Goal: Task Accomplishment & Management: Use online tool/utility

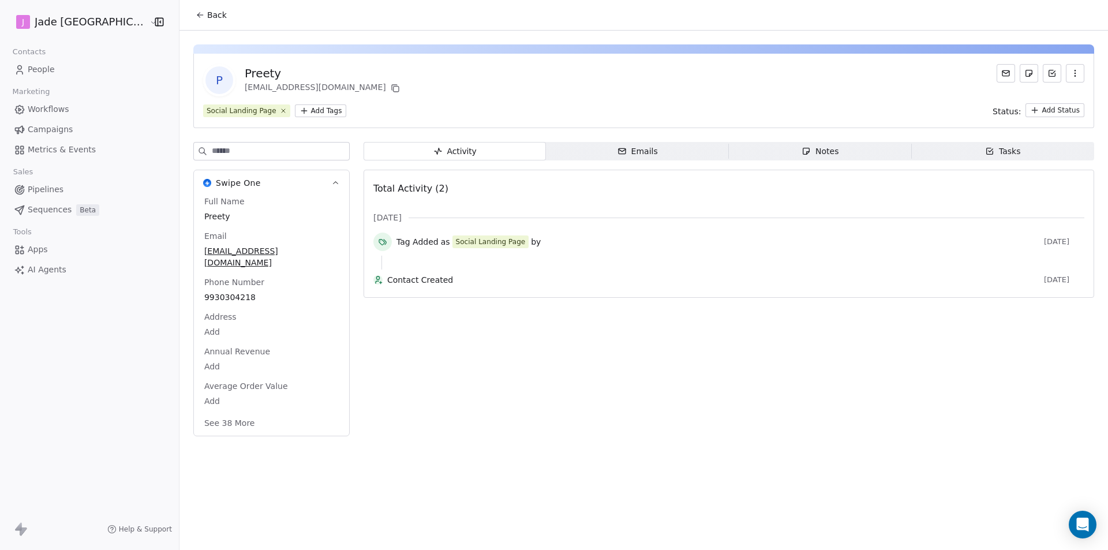
click at [189, 24] on button "Back" at bounding box center [211, 15] width 45 height 21
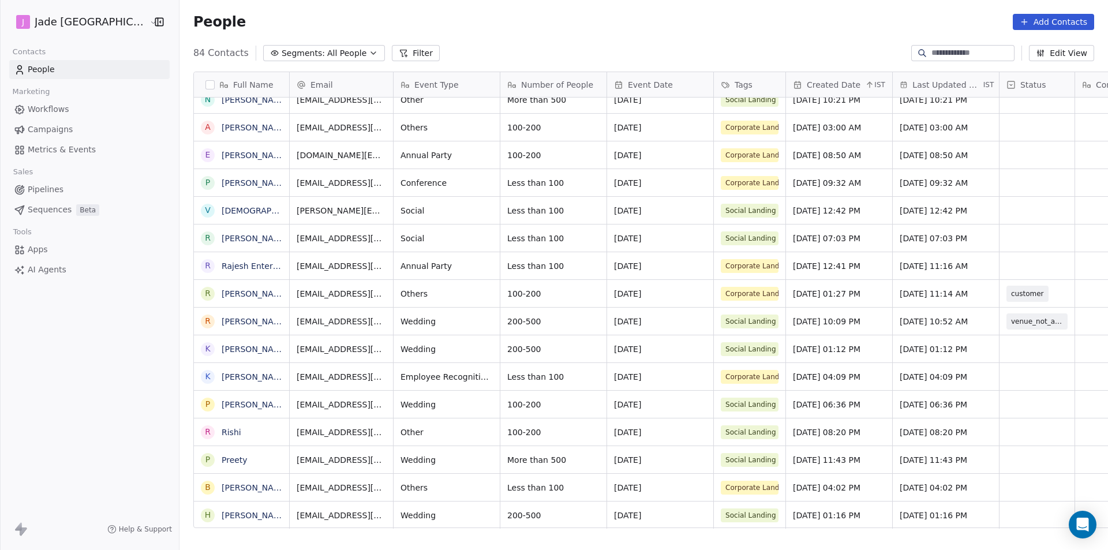
scroll to position [9, 0]
click at [222, 512] on link "[PERSON_NAME]" at bounding box center [255, 515] width 67 height 9
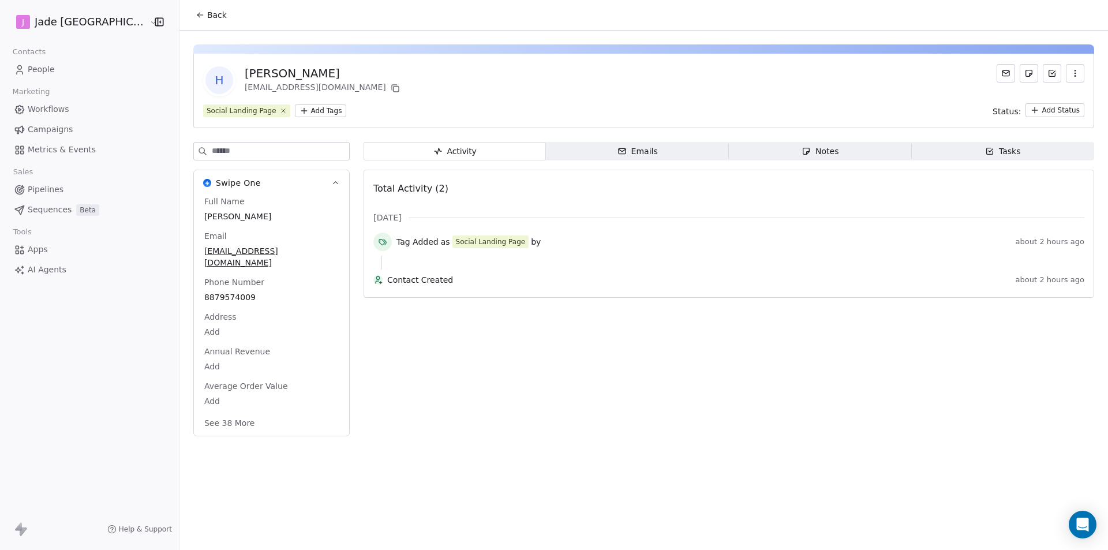
click at [201, 13] on button "Back" at bounding box center [211, 15] width 45 height 21
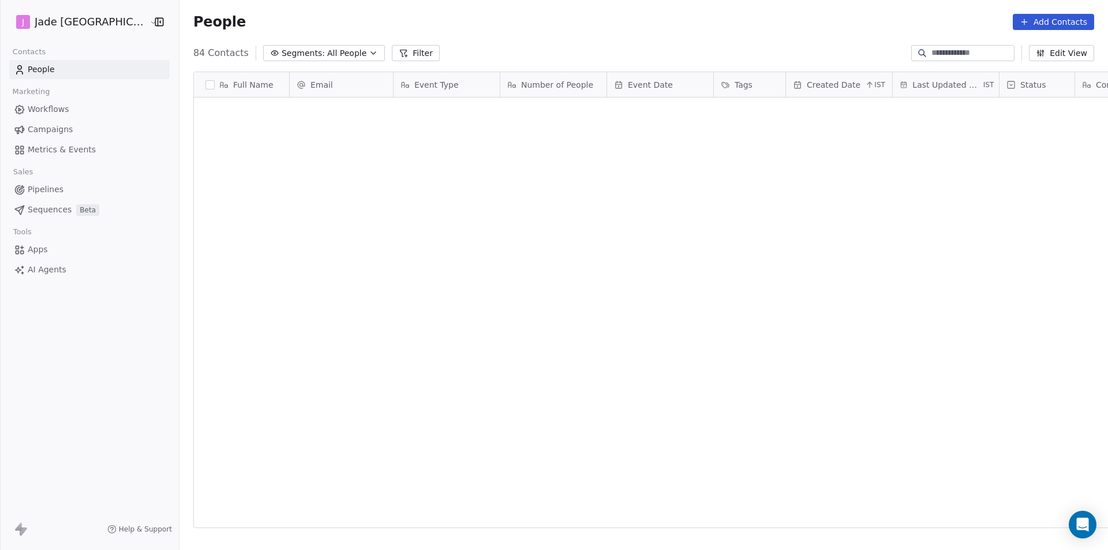
scroll to position [475, 943]
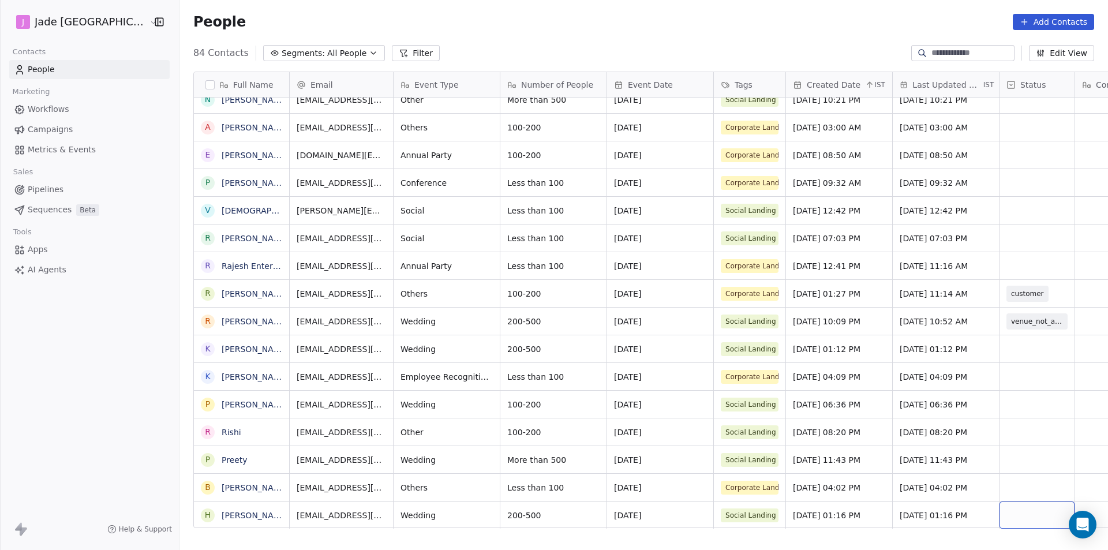
click at [1024, 511] on div "grid" at bounding box center [1036, 514] width 75 height 27
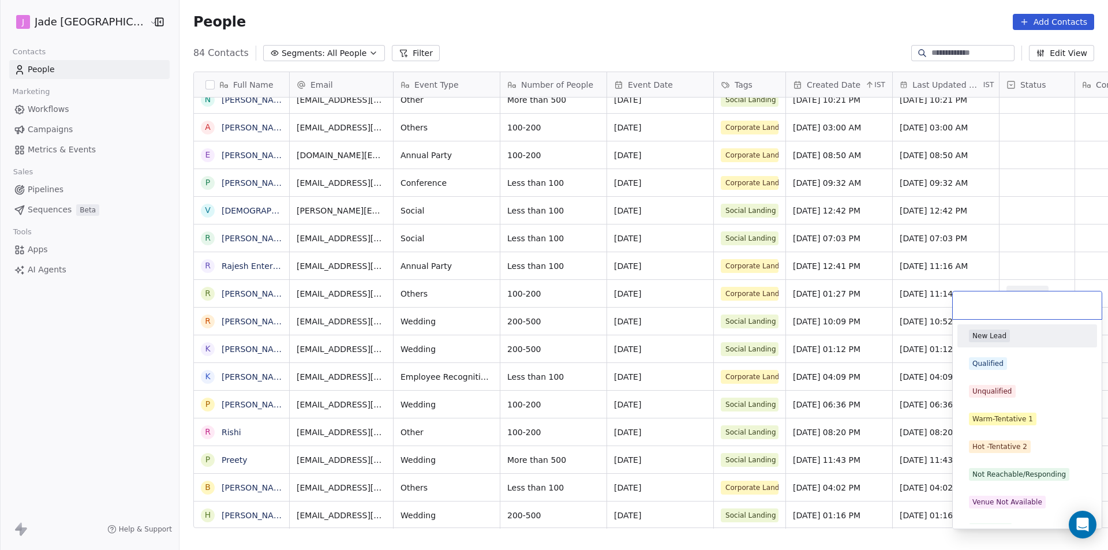
click at [1024, 511] on div "Venue Not Available" at bounding box center [1027, 502] width 130 height 18
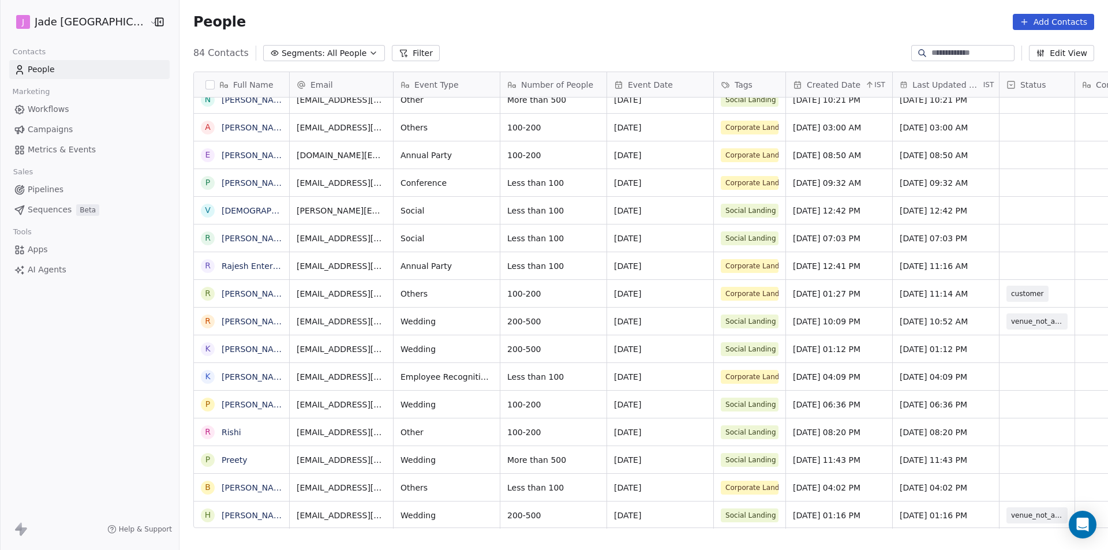
scroll to position [9, 0]
click at [1015, 507] on span "venue_not_available" at bounding box center [1047, 515] width 80 height 16
click at [1019, 510] on span "venue_not_available" at bounding box center [1046, 515] width 71 height 12
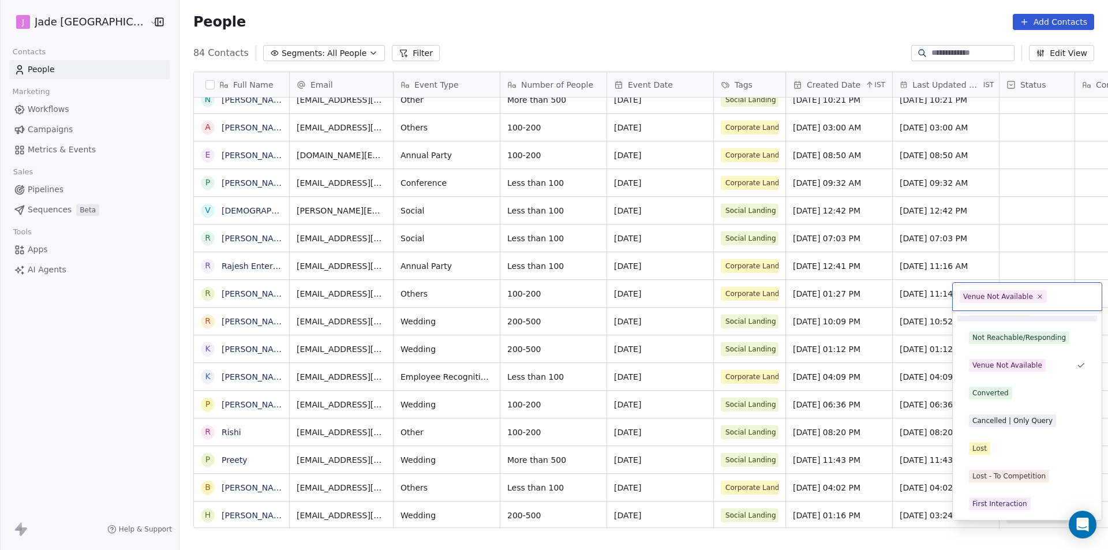
scroll to position [70, 0]
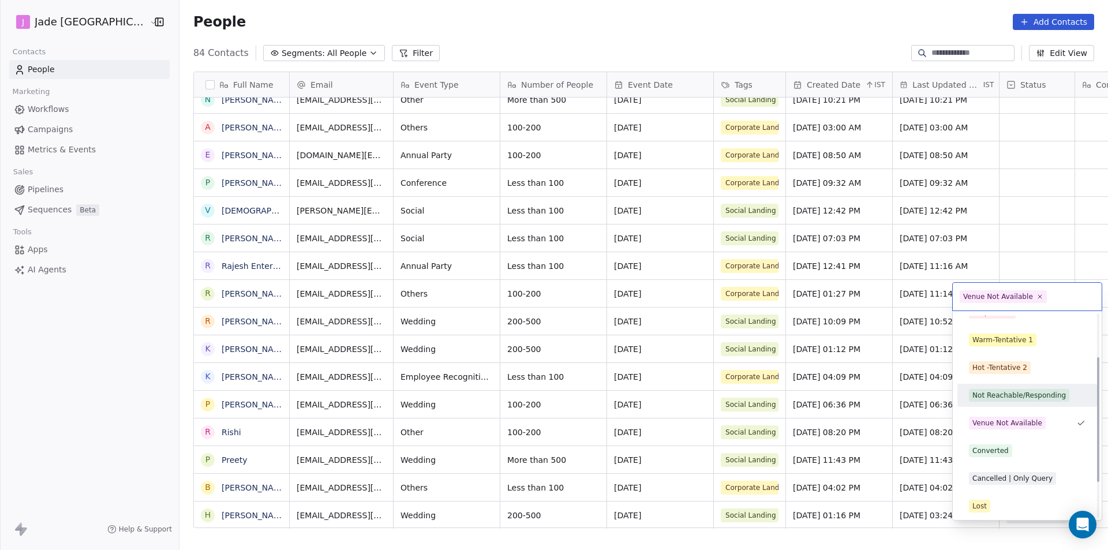
click at [1000, 396] on div "Not Reachable/Responding" at bounding box center [1018, 395] width 93 height 10
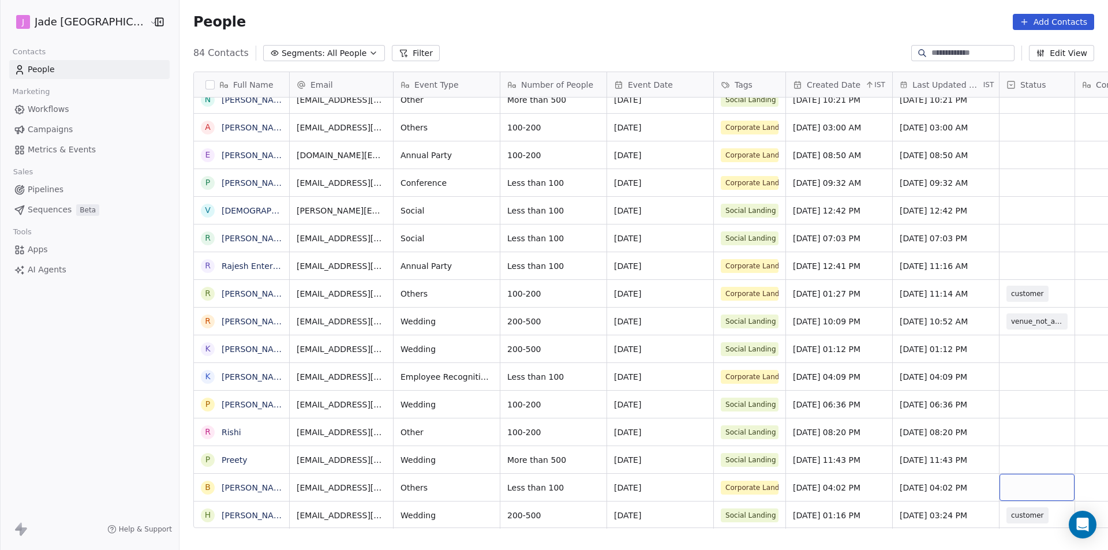
click at [999, 478] on div "grid" at bounding box center [1036, 487] width 75 height 27
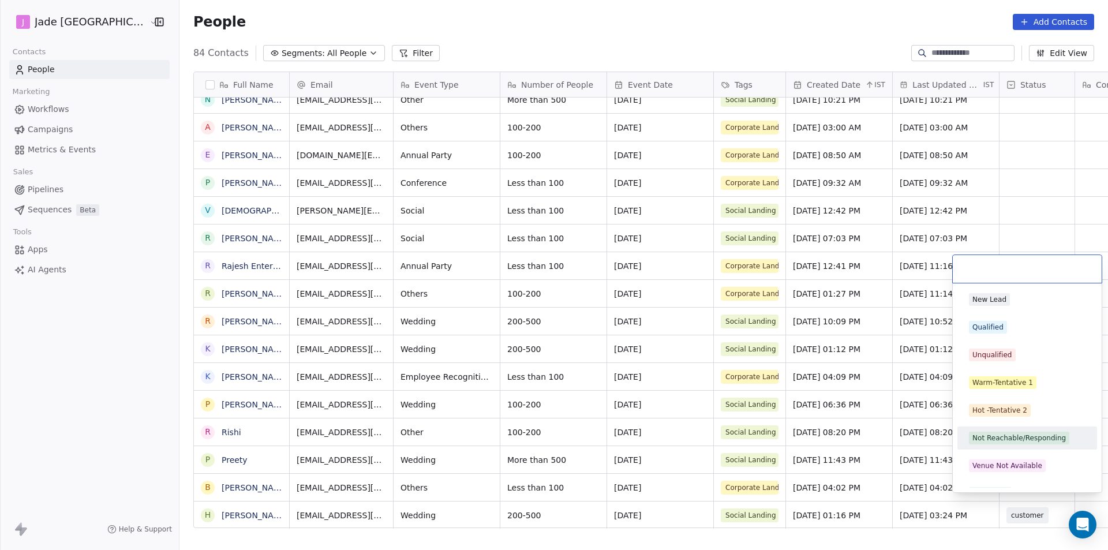
click at [1004, 429] on div "Not Reachable/Responding" at bounding box center [1027, 438] width 130 height 18
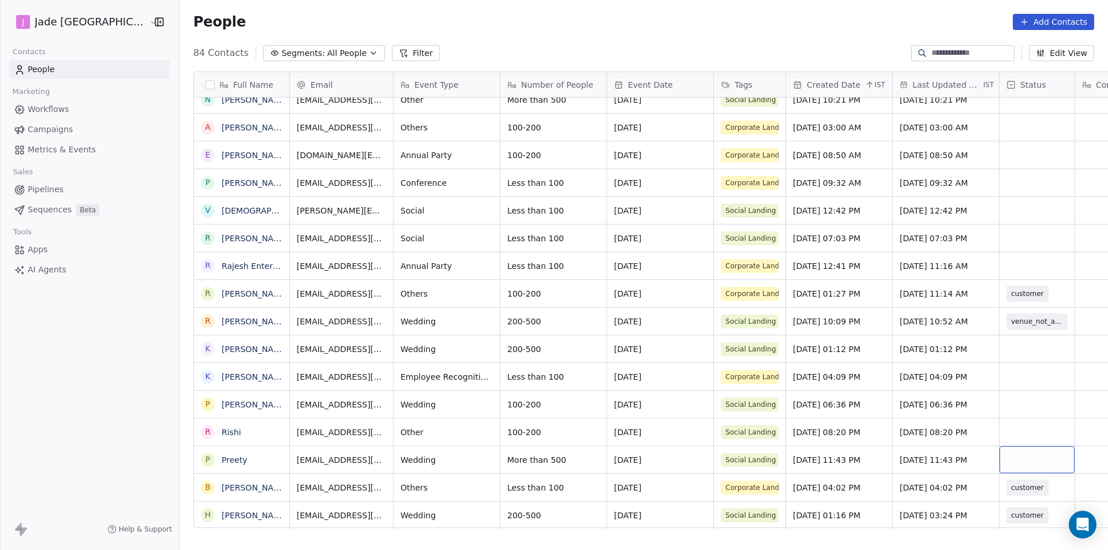
click at [1016, 446] on div "grid" at bounding box center [1036, 459] width 75 height 27
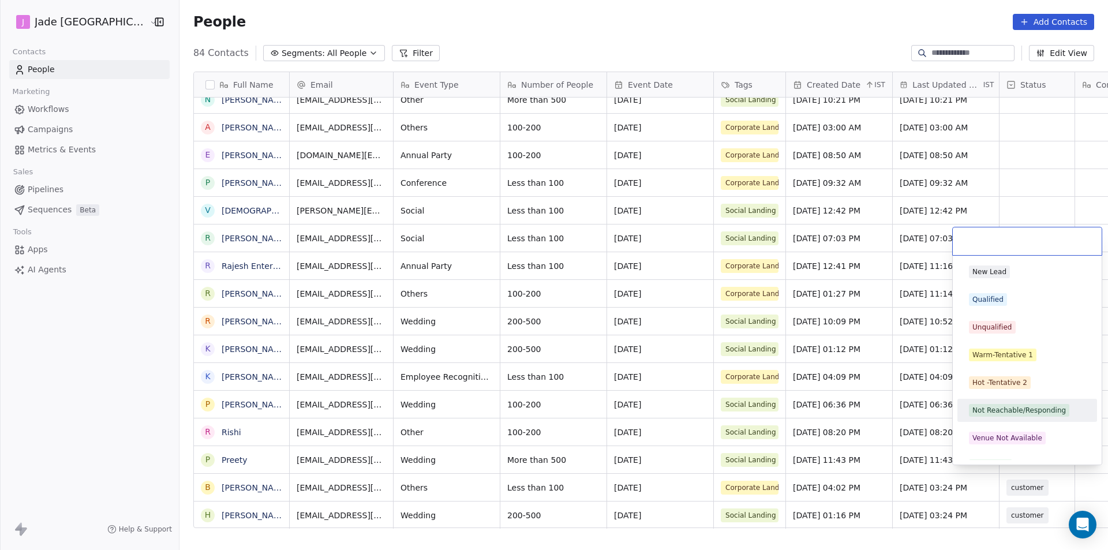
click at [1005, 410] on div "Not Reachable/Responding" at bounding box center [1018, 410] width 93 height 10
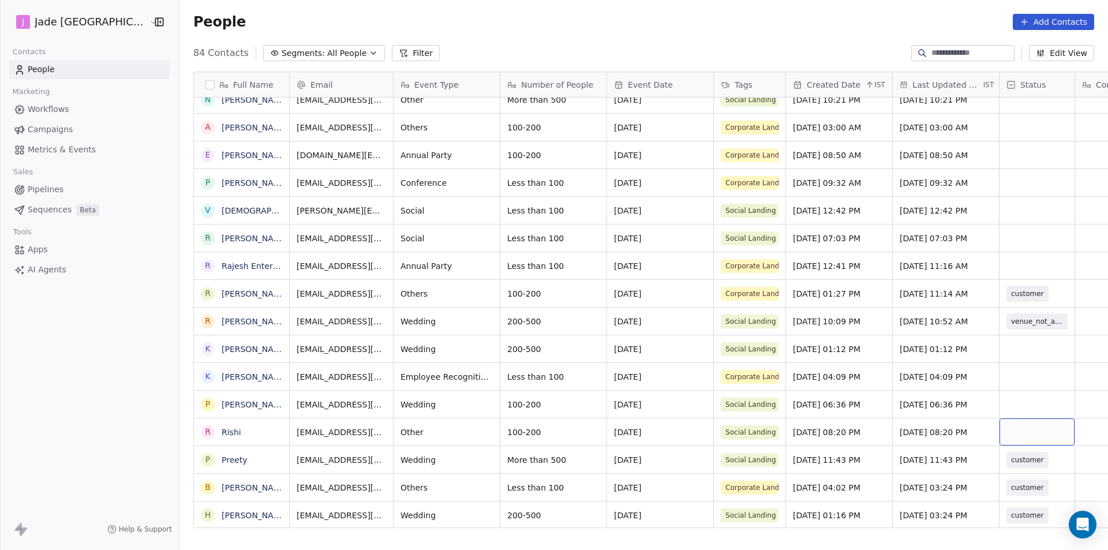
click at [1016, 428] on div "grid" at bounding box center [1036, 431] width 75 height 27
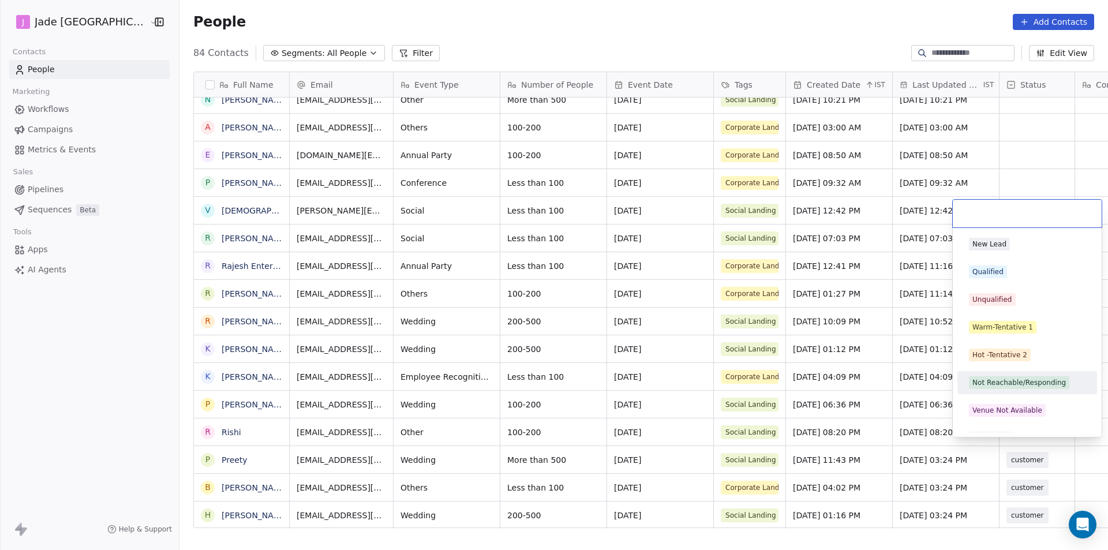
click at [1003, 377] on div "Not Reachable/Responding" at bounding box center [1018, 382] width 93 height 10
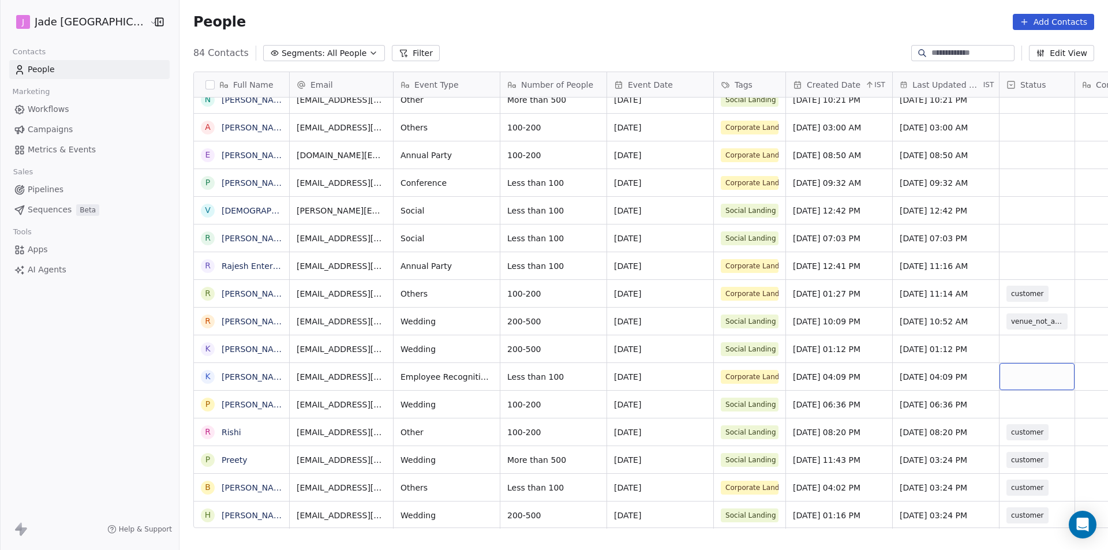
click at [1005, 377] on div "grid" at bounding box center [1036, 376] width 75 height 27
click at [1002, 372] on div "grid" at bounding box center [1036, 376] width 75 height 27
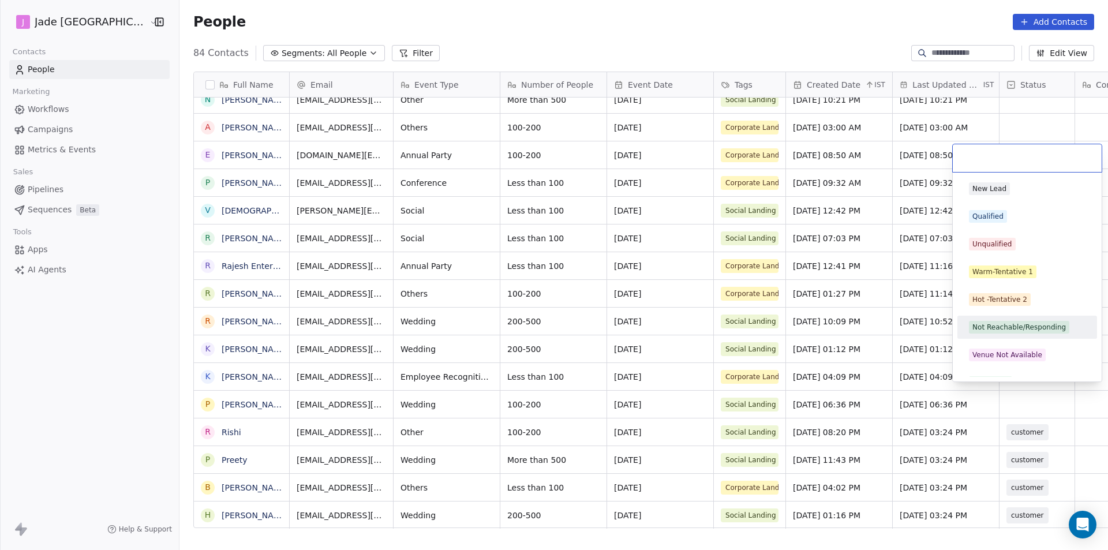
click at [1018, 325] on div "Not Reachable/Responding" at bounding box center [1018, 327] width 93 height 10
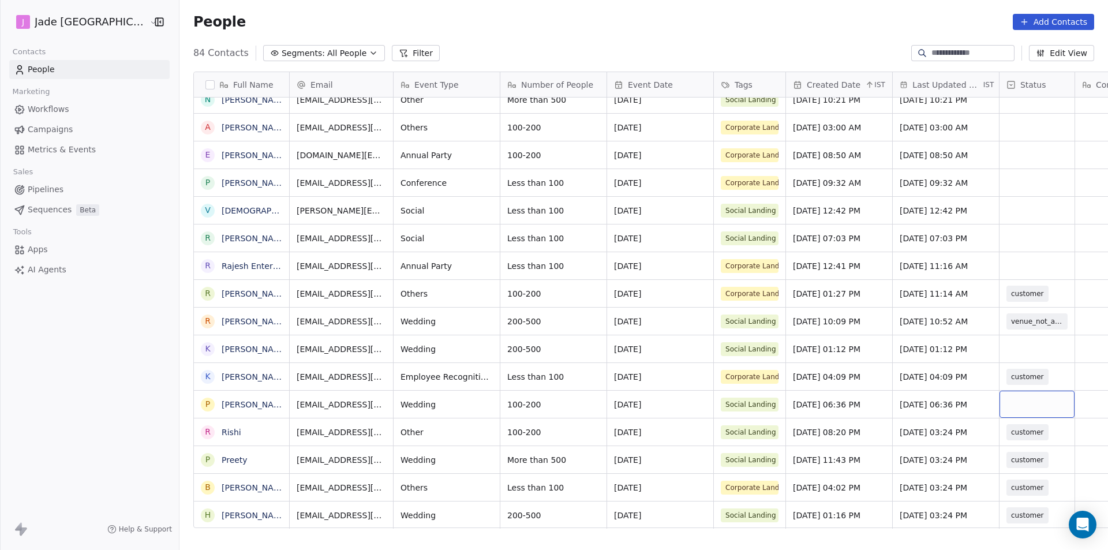
click at [1021, 394] on div "grid" at bounding box center [1036, 404] width 75 height 27
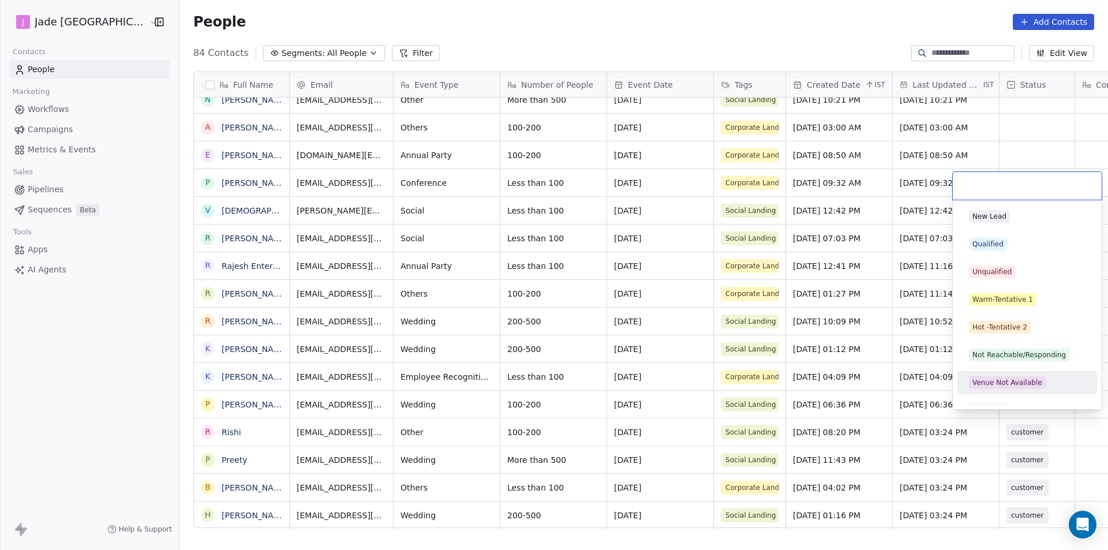
click at [1021, 394] on div "Venue Not Available" at bounding box center [1027, 382] width 140 height 23
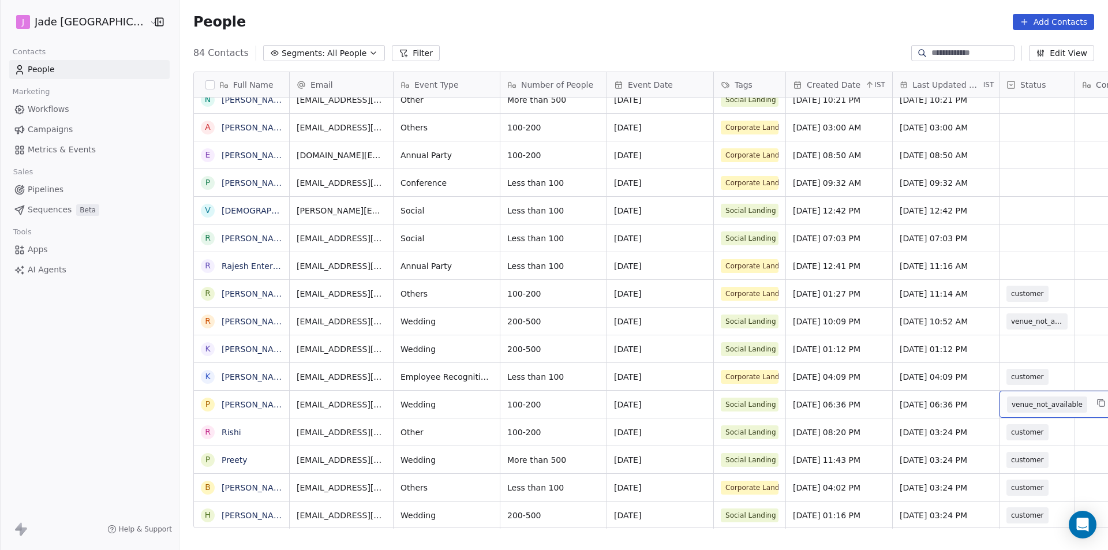
click at [1024, 399] on span "venue_not_available" at bounding box center [1046, 405] width 71 height 12
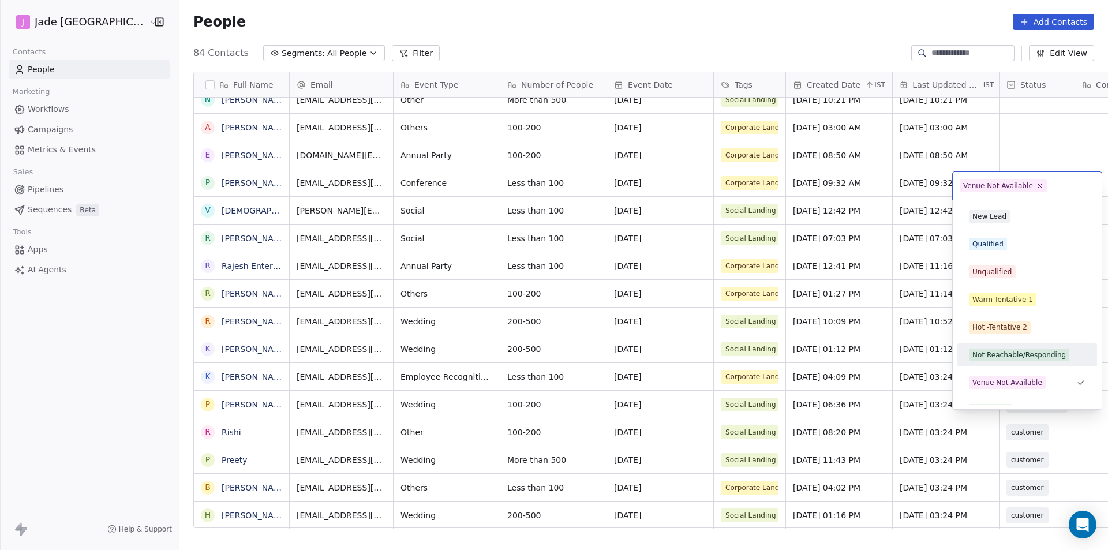
click at [1018, 357] on div "Not Reachable/Responding" at bounding box center [1018, 355] width 93 height 10
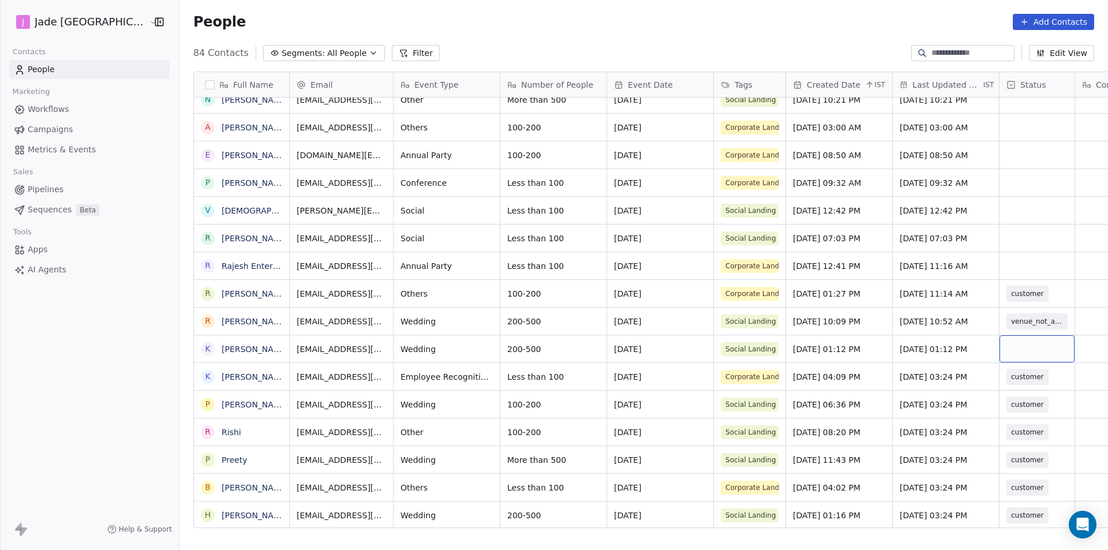
click at [1016, 343] on div "grid" at bounding box center [1036, 348] width 75 height 27
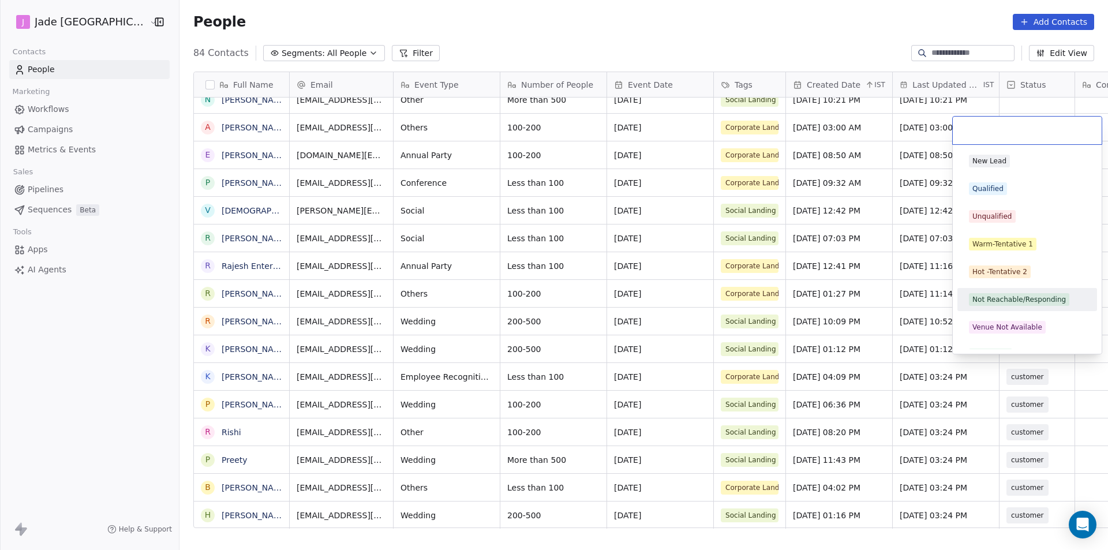
click at [1006, 305] on span "Not Reachable/Responding" at bounding box center [1019, 299] width 100 height 13
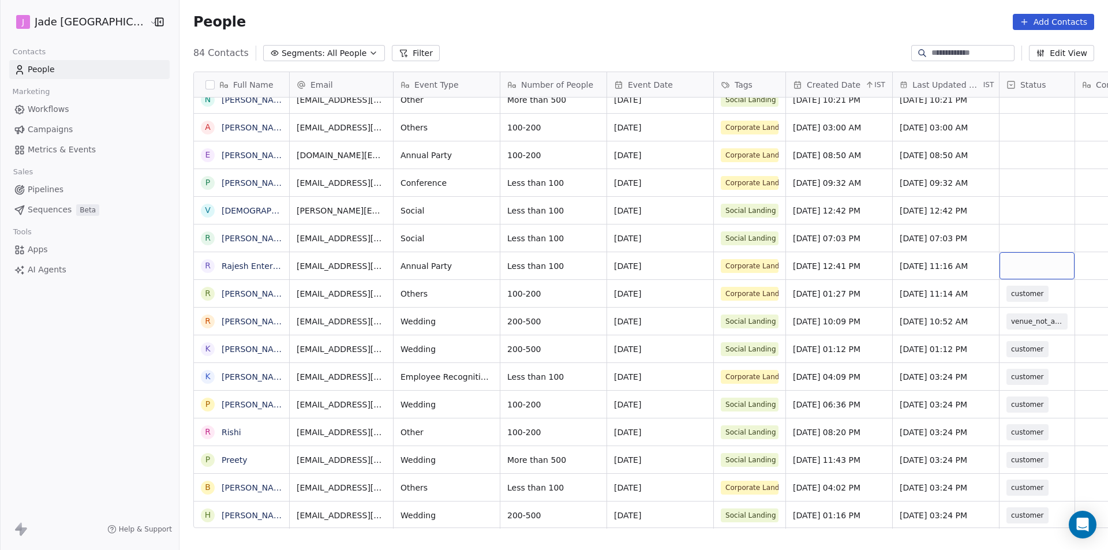
click at [999, 252] on div "grid" at bounding box center [1036, 265] width 75 height 27
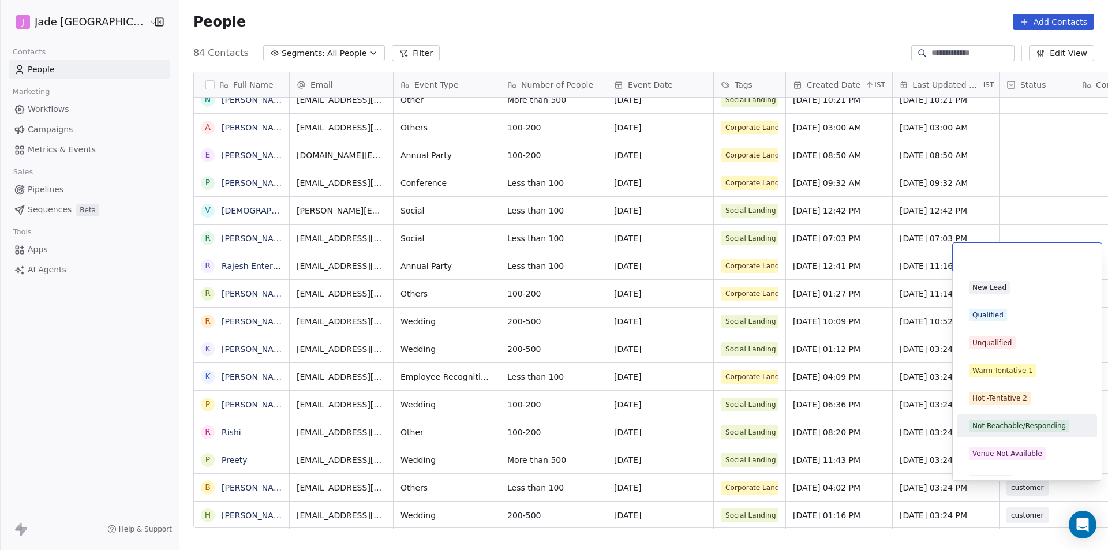
click at [1011, 429] on div "Not Reachable/Responding" at bounding box center [1018, 426] width 93 height 10
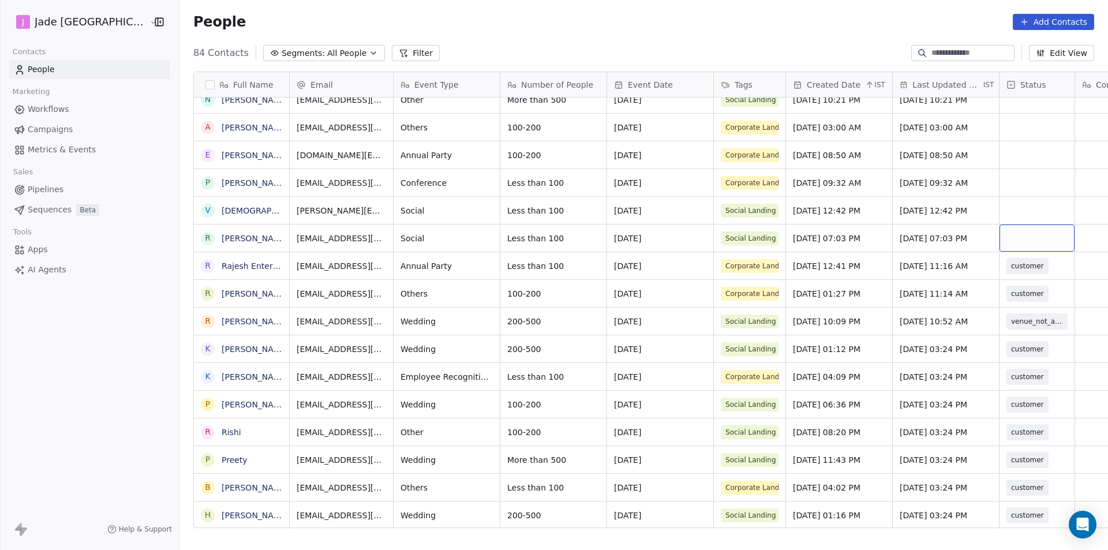
click at [999, 230] on div "grid" at bounding box center [1036, 237] width 75 height 27
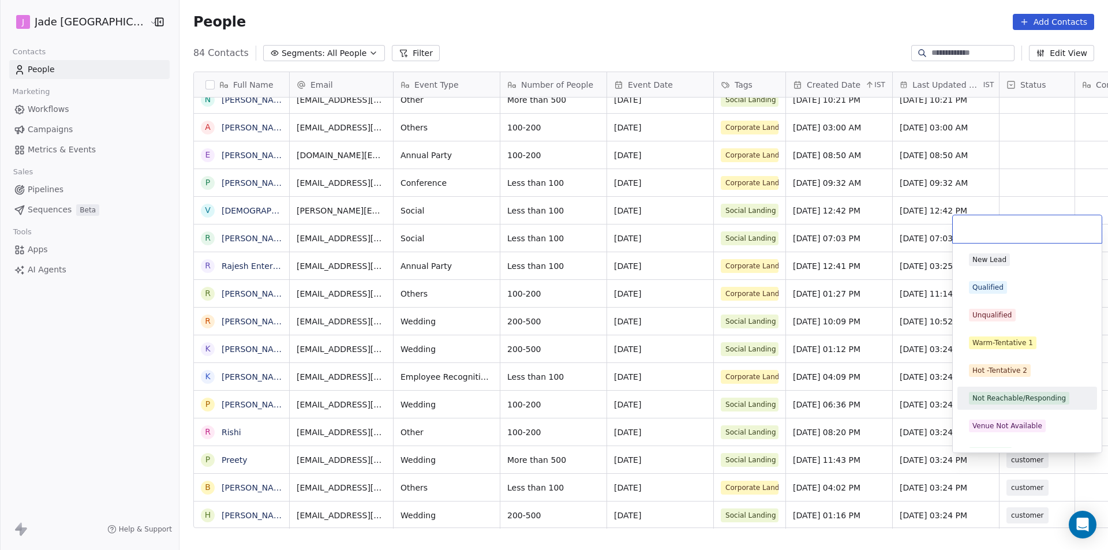
click at [1013, 400] on div "Not Reachable/Responding" at bounding box center [1018, 398] width 93 height 10
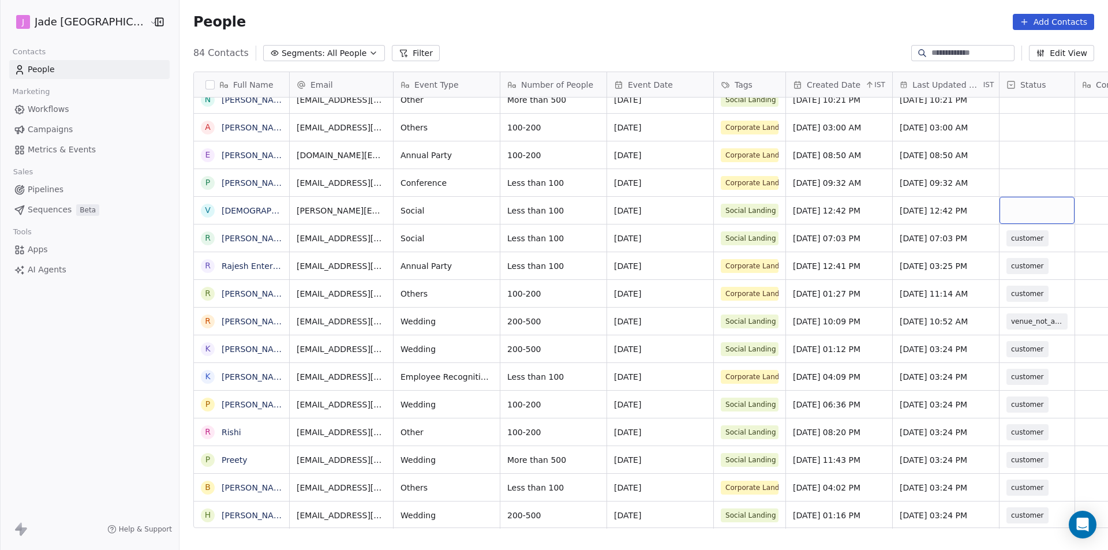
click at [999, 202] on div "grid" at bounding box center [1036, 210] width 75 height 27
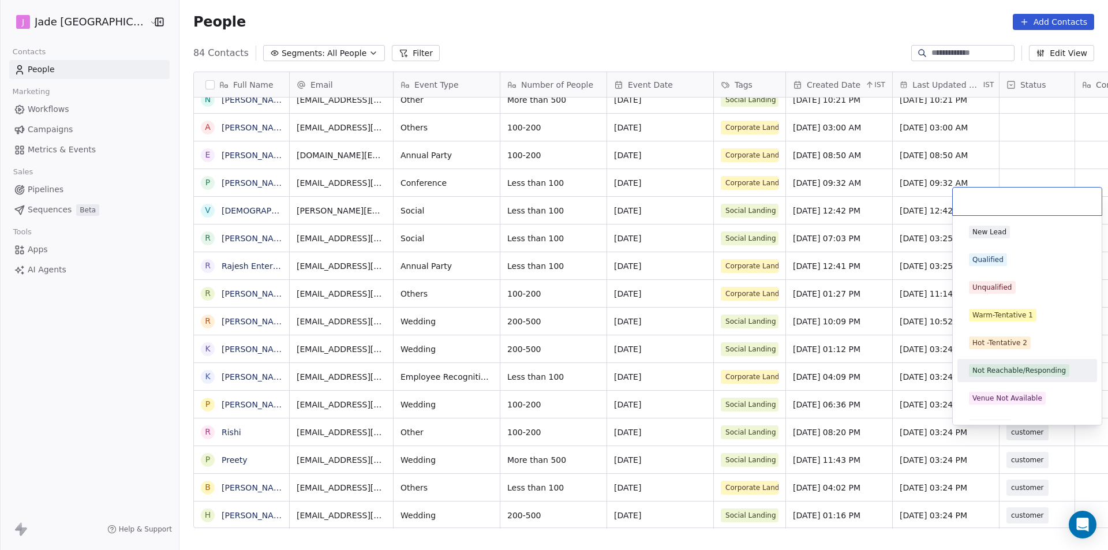
click at [1028, 379] on div "Not Reachable/Responding" at bounding box center [1027, 370] width 130 height 18
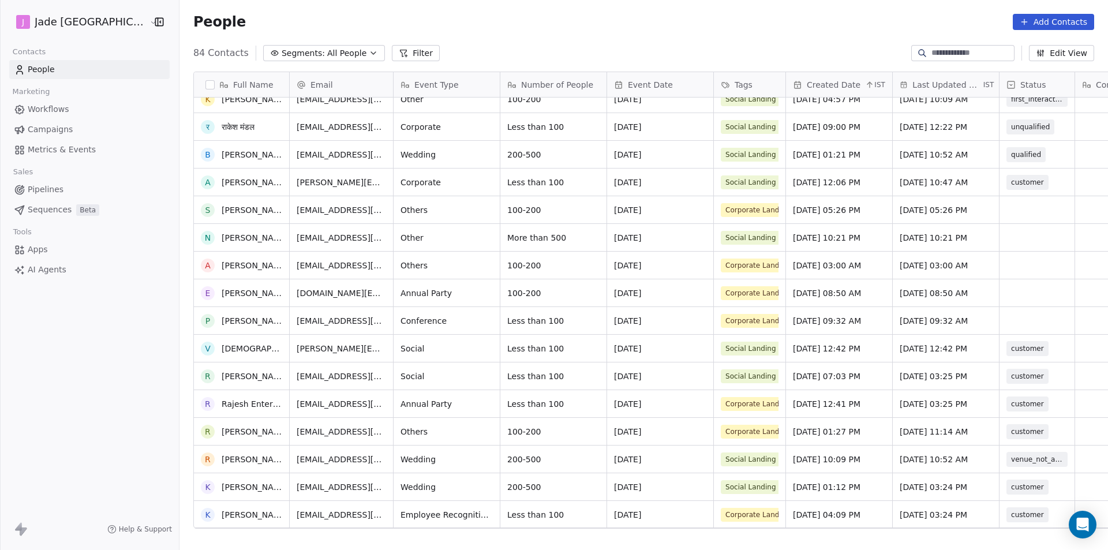
scroll to position [1722, 0]
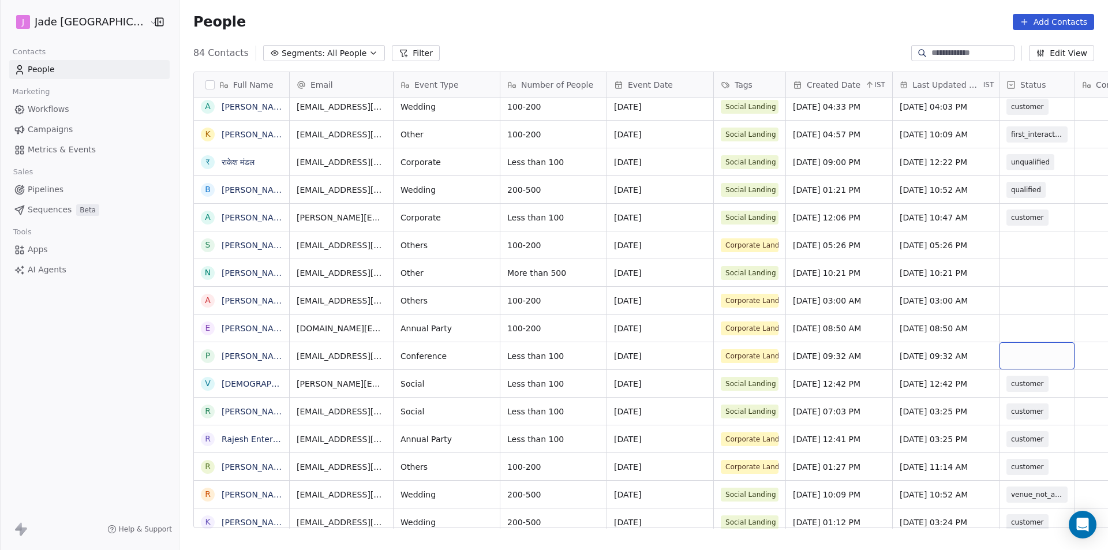
click at [1010, 347] on div "grid" at bounding box center [1036, 355] width 75 height 27
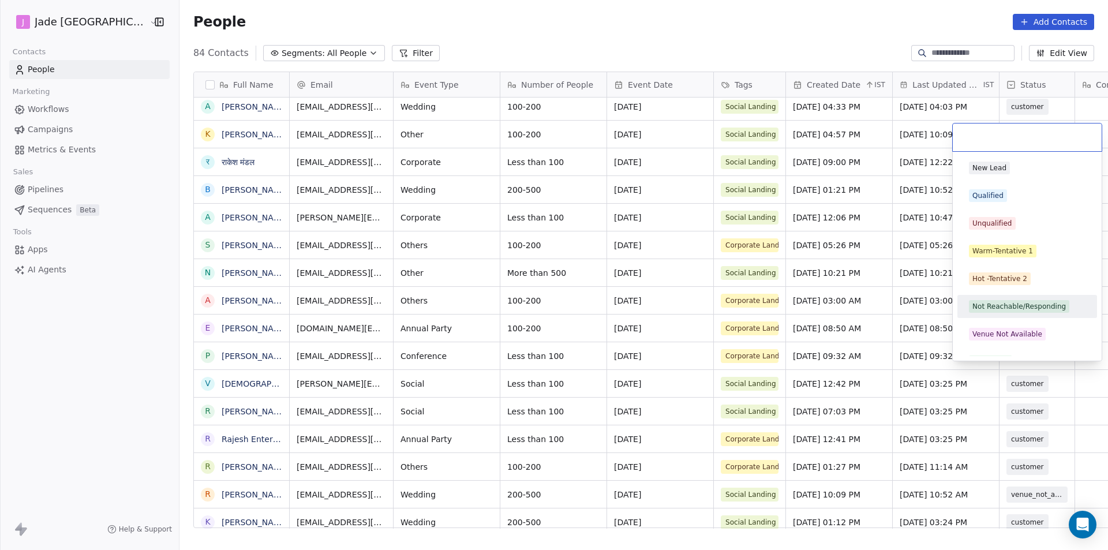
click at [1002, 297] on div "Not Reachable/Responding" at bounding box center [1027, 306] width 140 height 23
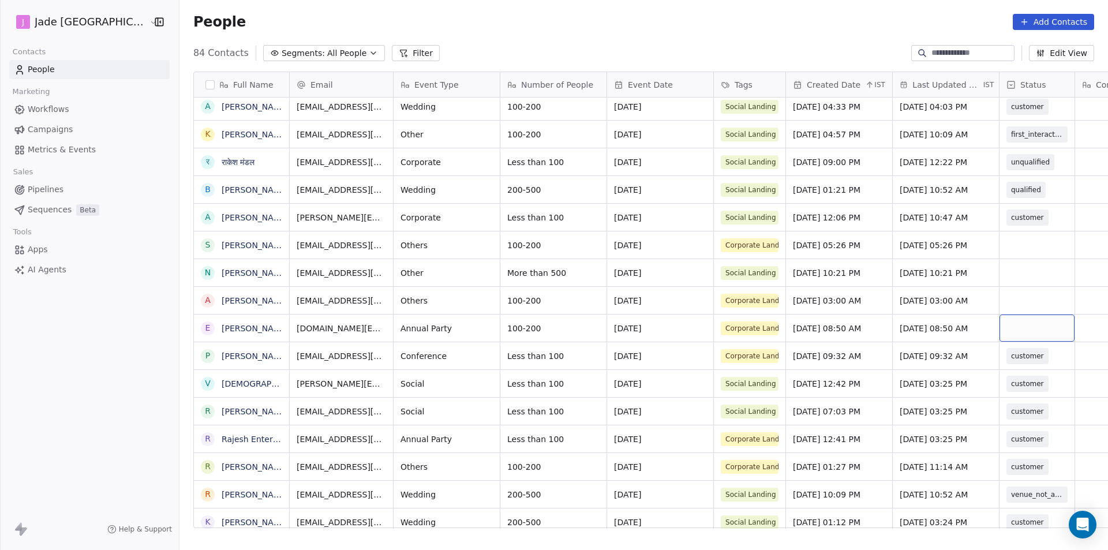
click at [1003, 314] on div "grid" at bounding box center [1036, 327] width 75 height 27
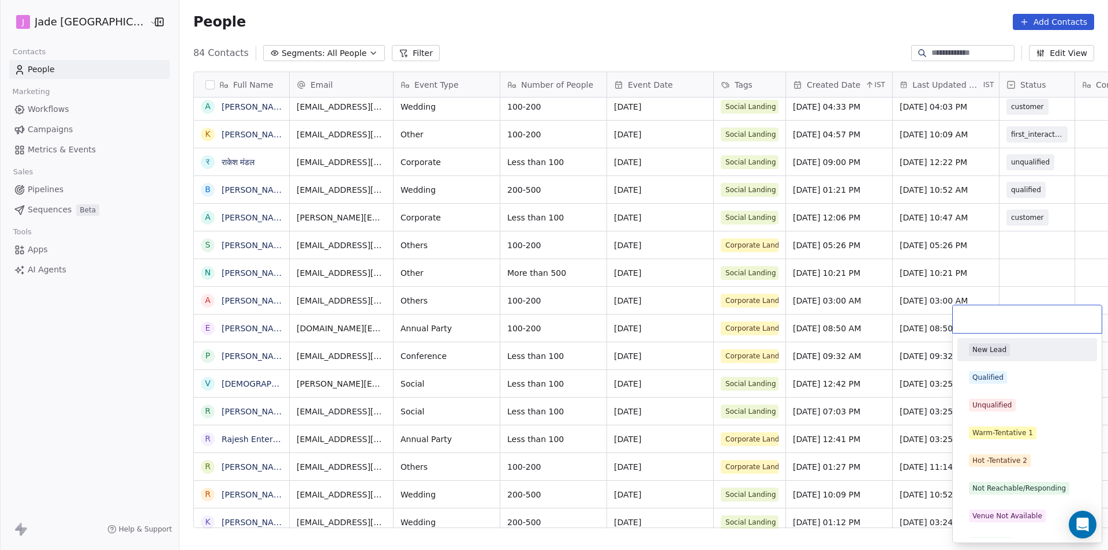
click at [1004, 307] on div at bounding box center [1027, 319] width 149 height 28
click at [1024, 482] on span "Not Reachable/Responding" at bounding box center [1019, 488] width 100 height 13
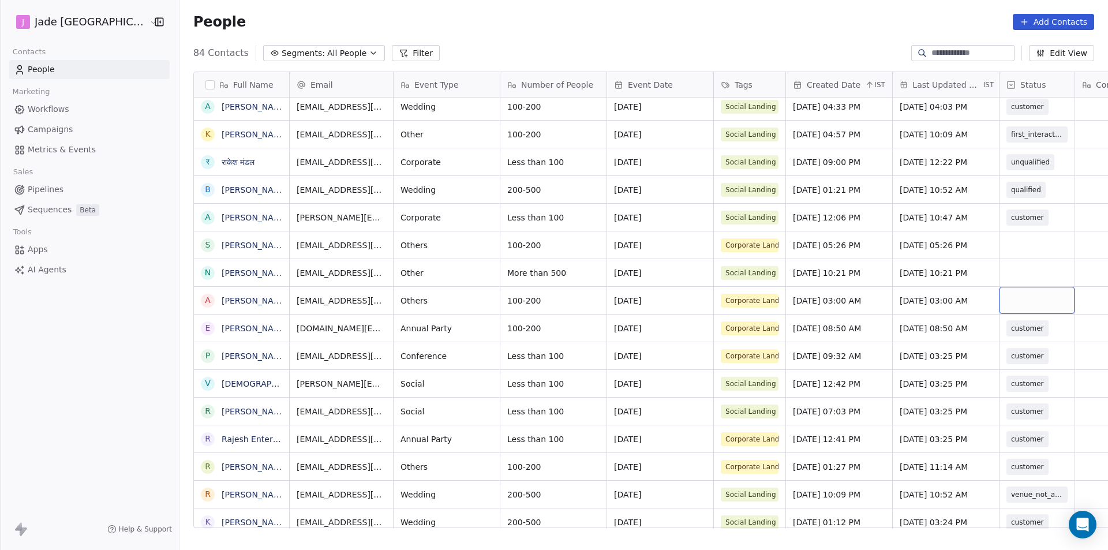
click at [1010, 287] on div "grid" at bounding box center [1036, 300] width 75 height 27
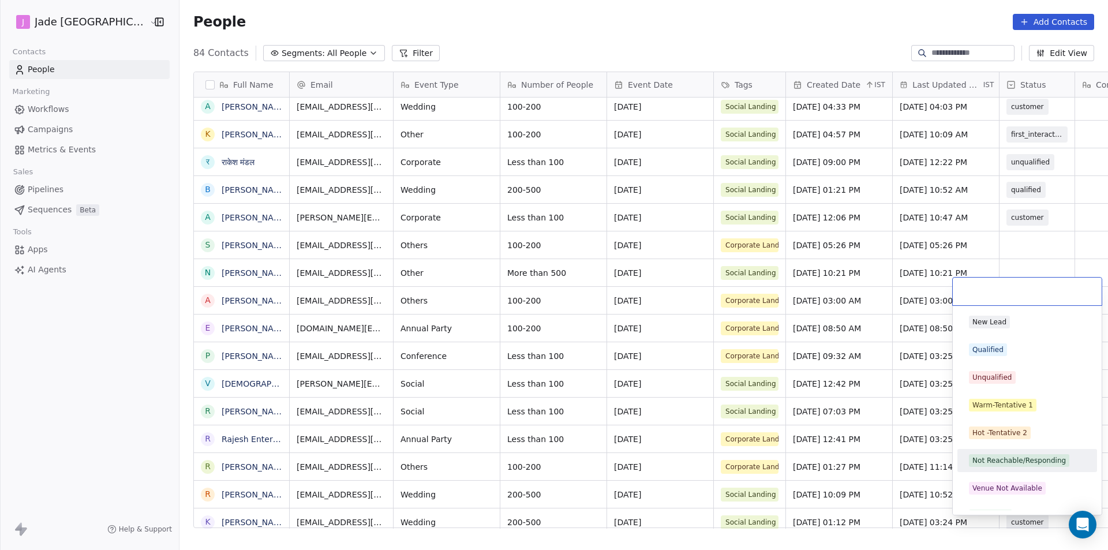
drag, startPoint x: 1026, startPoint y: 463, endPoint x: 1011, endPoint y: 262, distance: 201.4
click at [1026, 460] on div "Not Reachable/Responding" at bounding box center [1018, 460] width 93 height 10
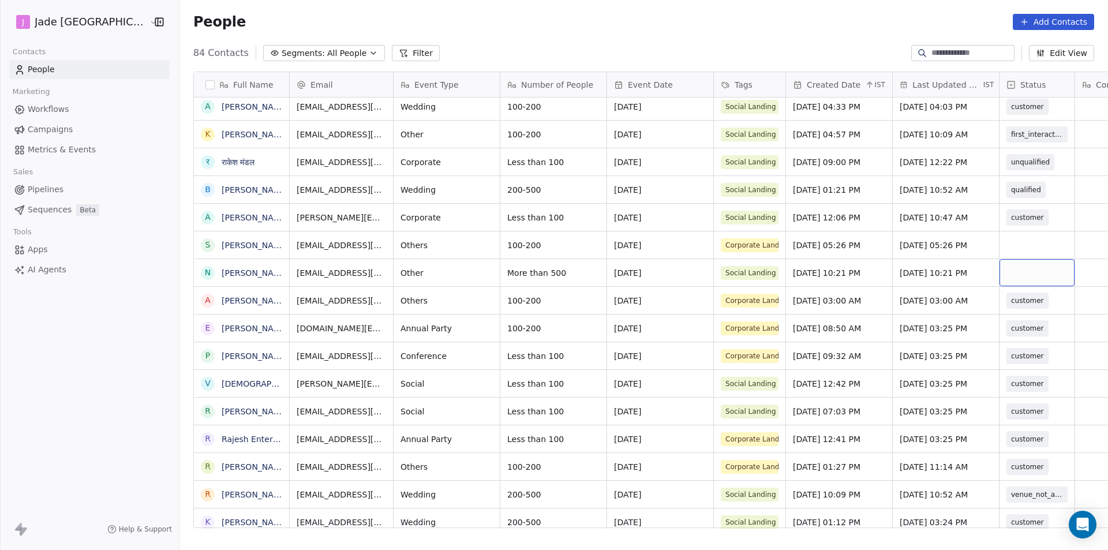
click at [1011, 262] on div "grid" at bounding box center [1036, 272] width 75 height 27
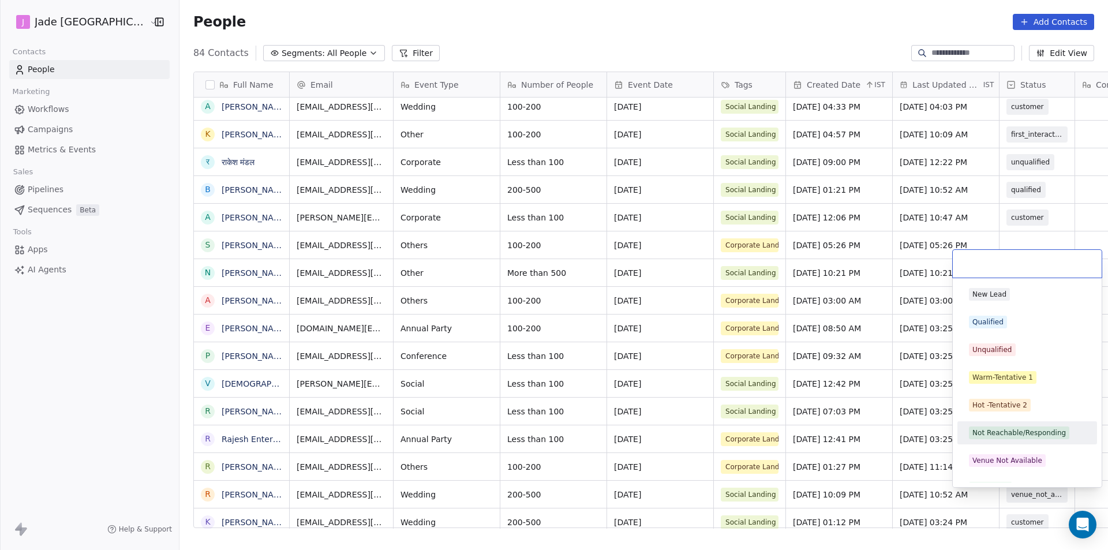
click at [1036, 438] on span "Not Reachable/Responding" at bounding box center [1019, 432] width 100 height 13
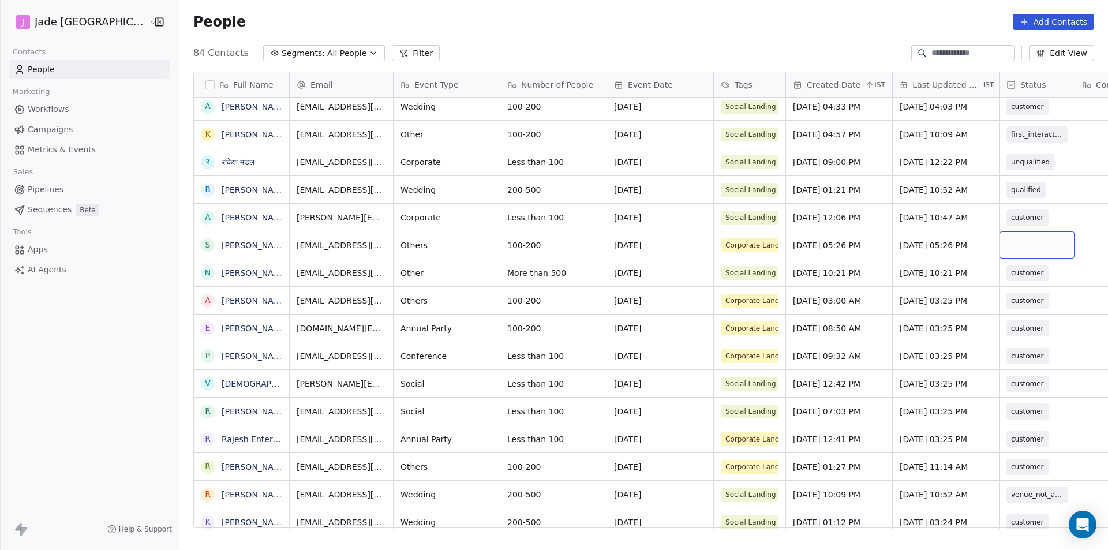
click at [1007, 238] on div "grid" at bounding box center [1036, 244] width 75 height 27
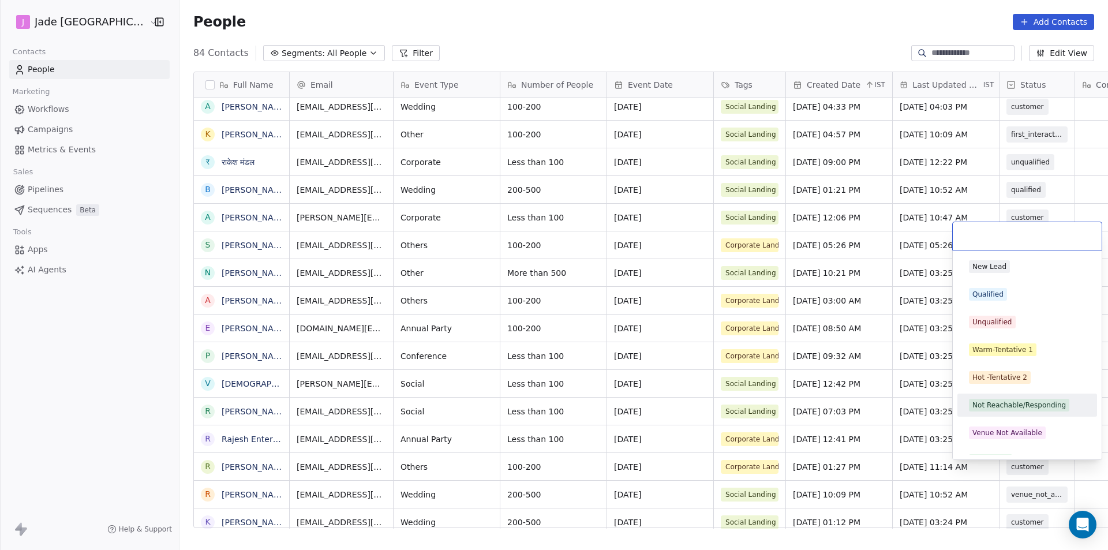
click at [1032, 401] on div "Not Reachable/Responding" at bounding box center [1018, 405] width 93 height 10
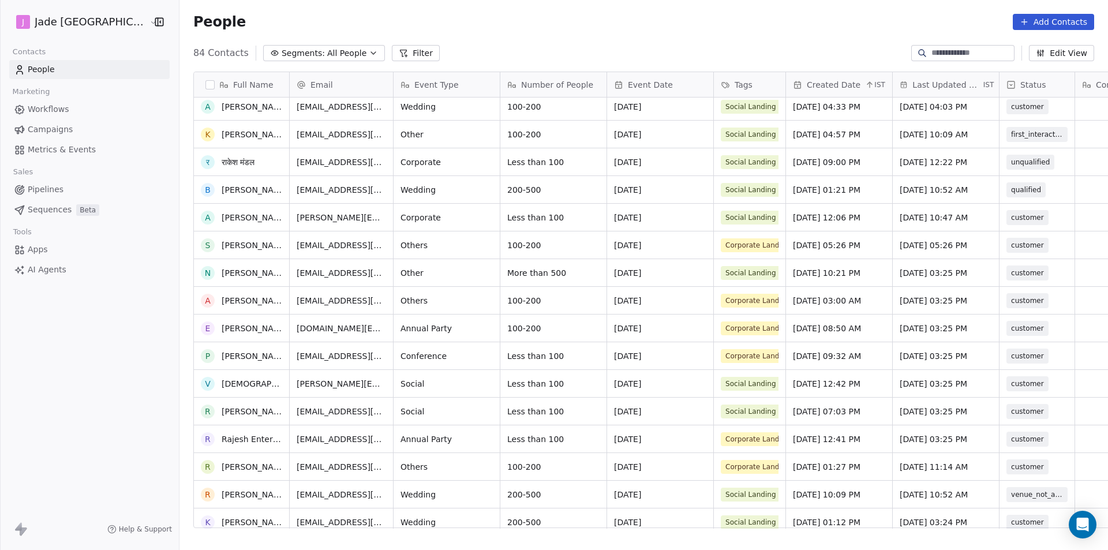
scroll to position [1895, 0]
